Goal: Information Seeking & Learning: Learn about a topic

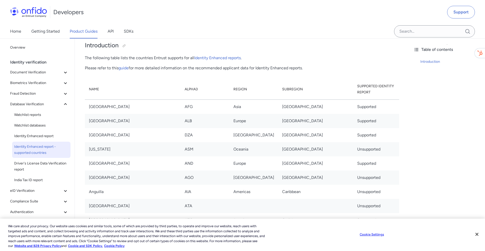
scroll to position [47, 0]
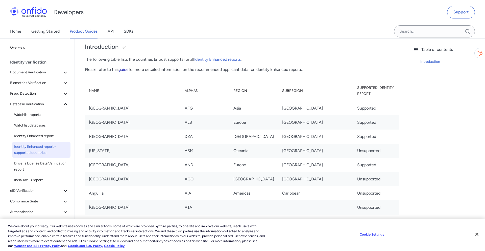
drag, startPoint x: 133, startPoint y: 71, endPoint x: 124, endPoint y: 70, distance: 8.7
click at [133, 71] on p "Please refer to this guide for more detailed information on the recommended app…" at bounding box center [242, 69] width 314 height 6
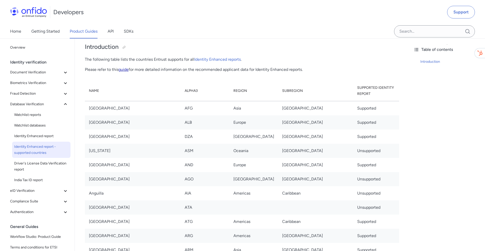
click at [124, 70] on link "guide" at bounding box center [123, 69] width 10 height 5
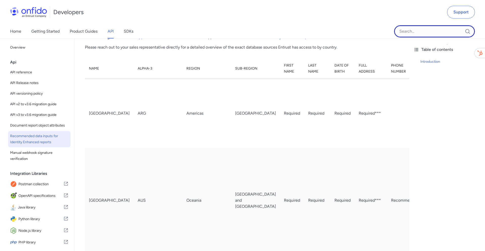
click at [432, 34] on input "Onfido search input field" at bounding box center [434, 31] width 81 height 12
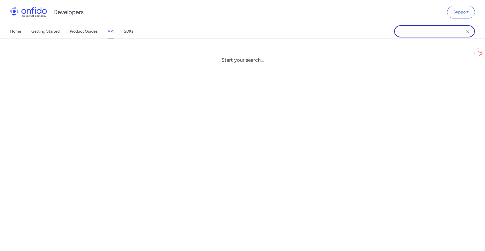
type input "i"
click at [432, 34] on input "i" at bounding box center [434, 31] width 81 height 12
drag, startPoint x: 471, startPoint y: 32, endPoint x: 464, endPoint y: 31, distance: 7.1
click at [469, 32] on div at bounding box center [434, 31] width 81 height 14
click at [464, 31] on input "Onfido search input field" at bounding box center [434, 31] width 81 height 12
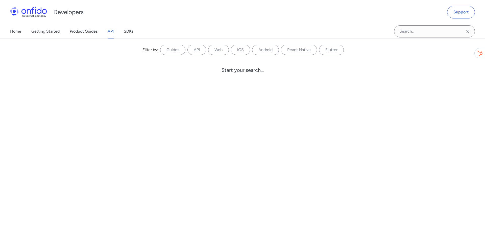
drag, startPoint x: 466, startPoint y: 32, endPoint x: 431, endPoint y: 27, distance: 36.0
click at [466, 32] on icon "Clear search field button" at bounding box center [468, 32] width 6 height 6
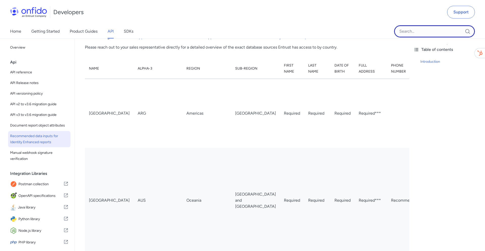
click at [407, 28] on input "Onfido search input field" at bounding box center [434, 31] width 81 height 12
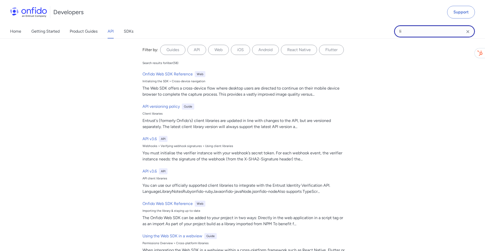
type input "l"
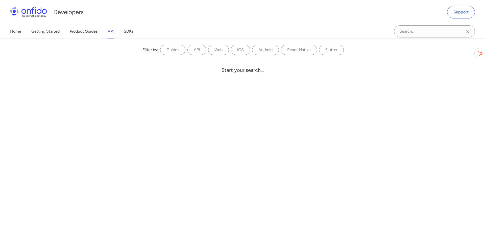
click at [466, 32] on icon "Clear search field button" at bounding box center [467, 31] width 3 height 3
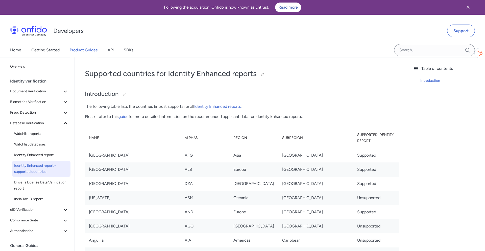
click at [239, 72] on h1 "Supported countries for Identity Enhanced reports" at bounding box center [242, 73] width 314 height 10
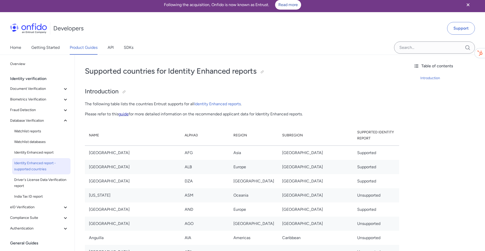
click at [123, 111] on link "guide" at bounding box center [123, 113] width 10 height 5
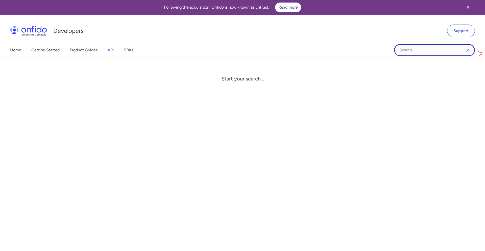
click at [427, 51] on input "Onfido search input field" at bounding box center [434, 50] width 81 height 12
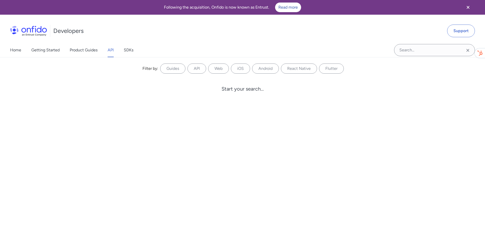
click at [468, 51] on icon "Clear search field button" at bounding box center [467, 50] width 3 height 3
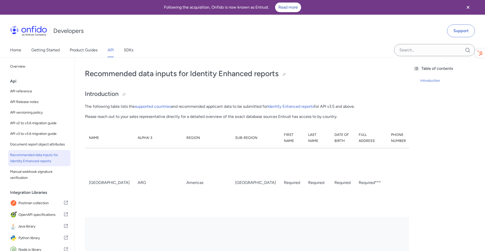
scroll to position [1858, 0]
